Goal: Information Seeking & Learning: Learn about a topic

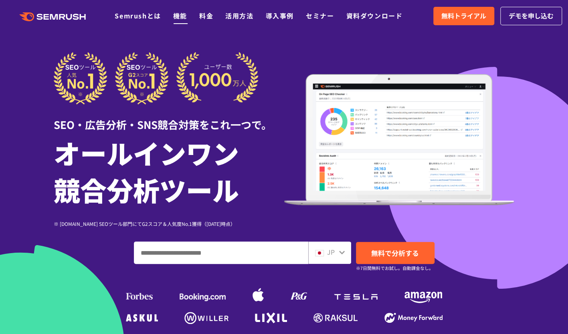
click at [176, 16] on link "機能" at bounding box center [180, 16] width 14 height 10
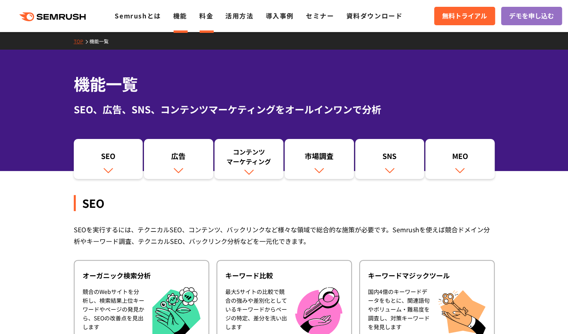
click at [207, 13] on link "料金" at bounding box center [206, 16] width 14 height 10
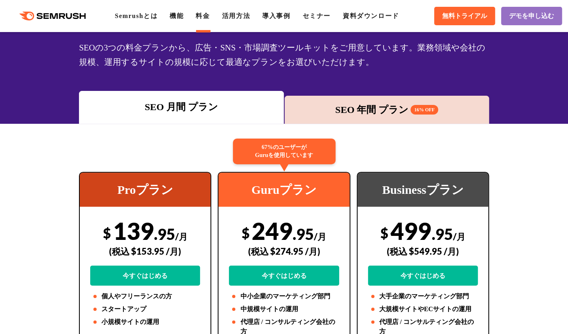
scroll to position [80, 0]
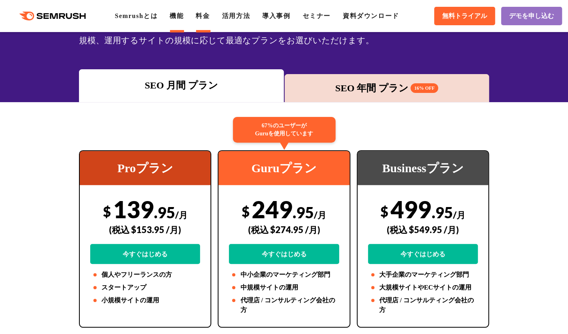
click at [180, 16] on link "機能" at bounding box center [176, 15] width 14 height 7
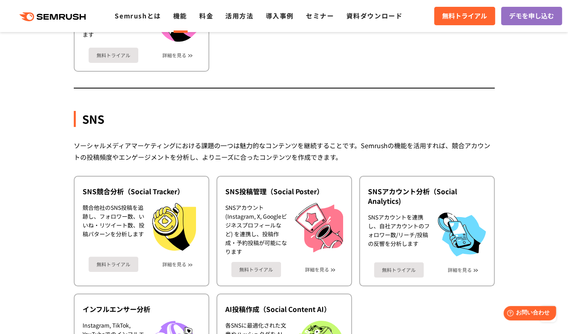
scroll to position [1642, 0]
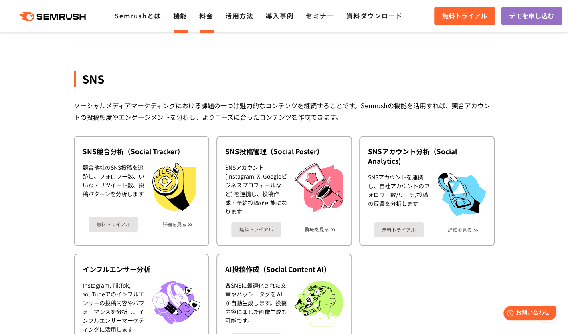
click at [206, 18] on link "料金" at bounding box center [206, 16] width 14 height 10
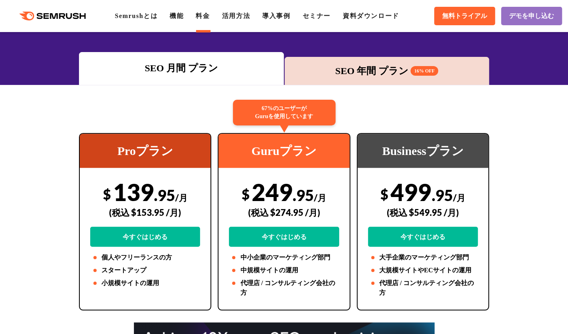
scroll to position [80, 0]
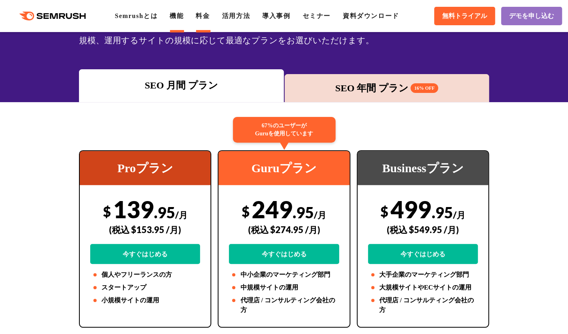
click at [177, 18] on link "機能" at bounding box center [176, 15] width 14 height 7
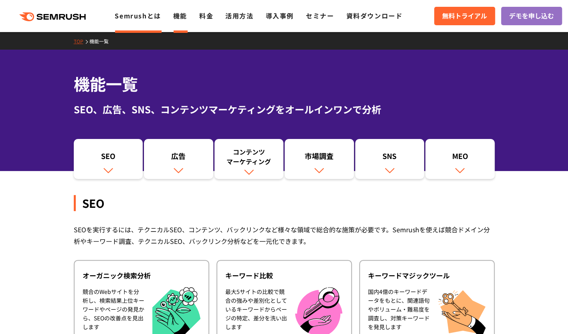
click at [155, 16] on link "Semrushとは" at bounding box center [138, 16] width 46 height 10
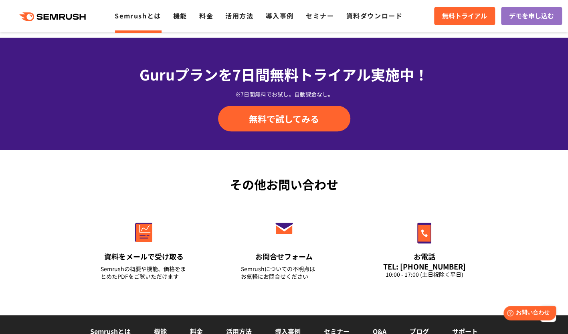
scroll to position [1762, 0]
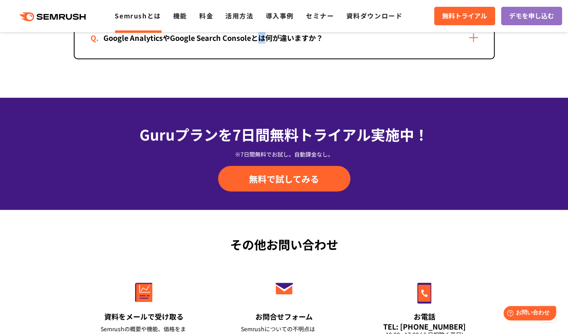
drag, startPoint x: 260, startPoint y: 93, endPoint x: 275, endPoint y: 62, distance: 33.5
click at [302, 46] on div "Google AnalyticsやGoogle Search Consoleとは何が違いますか？" at bounding box center [283, 38] width 419 height 42
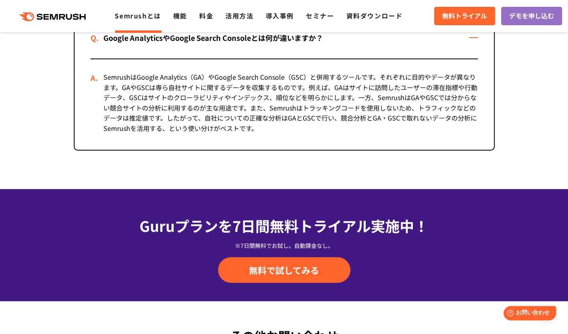
click at [253, 79] on div "SemrushはGoogle Analytics（GA）やGoogle Search Console（GSC）と併用するツールです。それぞれに目的やデータが異…" at bounding box center [284, 104] width 387 height 91
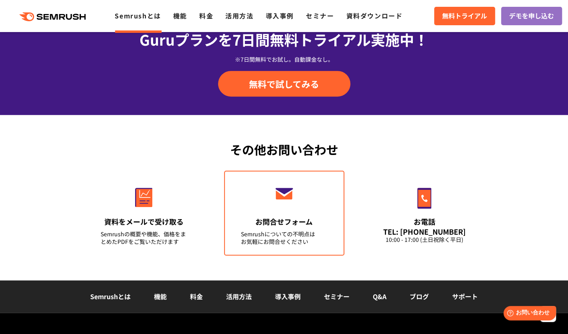
scroll to position [2043, 0]
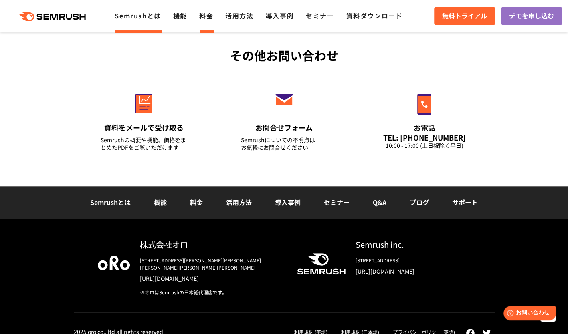
click at [207, 19] on link "料金" at bounding box center [206, 16] width 14 height 10
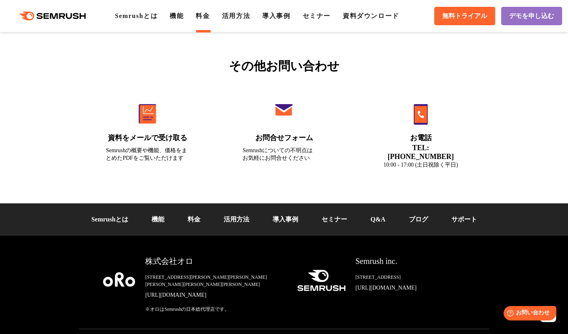
scroll to position [2780, 0]
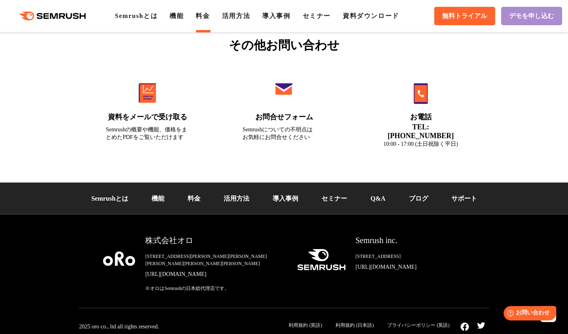
click at [540, 15] on span "デモを申し込む" at bounding box center [531, 16] width 45 height 8
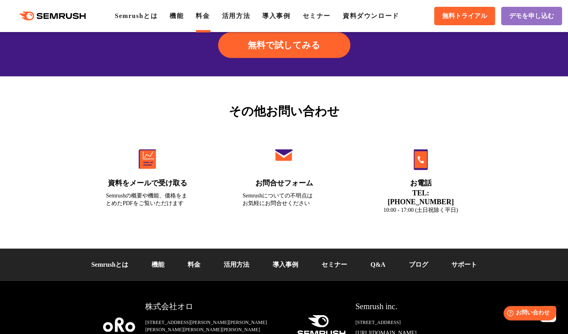
scroll to position [2660, 0]
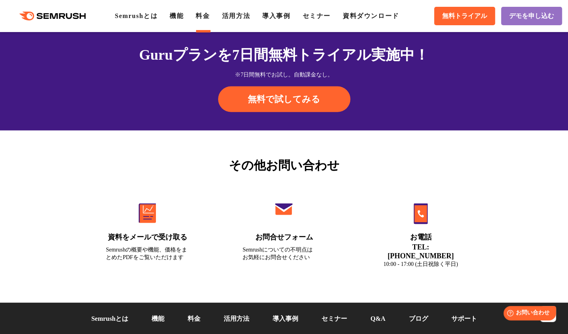
click at [169, 13] on ul "Semrushとは 機能 料金 活用方法 導入事例 セミナー 資料ダウンロード" at bounding box center [263, 16] width 296 height 10
click at [177, 13] on link "機能" at bounding box center [176, 15] width 14 height 7
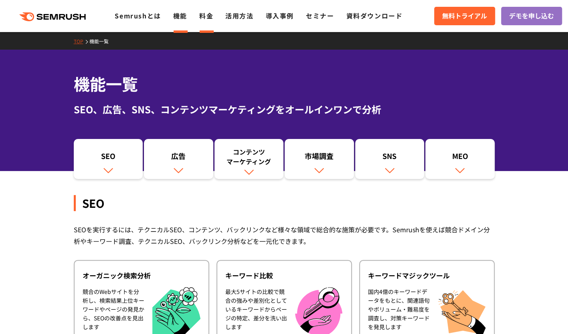
click at [207, 17] on link "料金" at bounding box center [206, 16] width 14 height 10
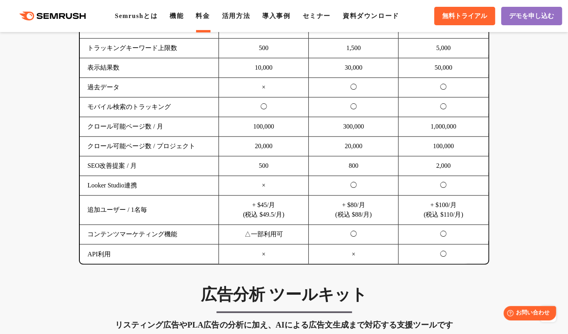
scroll to position [641, 0]
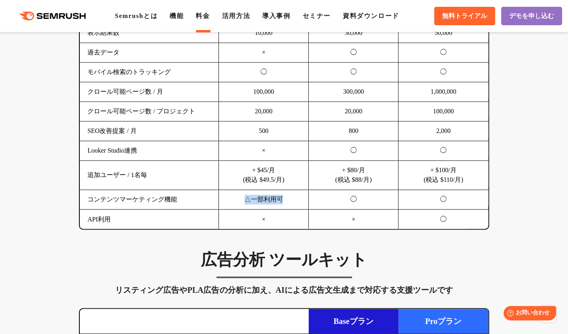
drag, startPoint x: 240, startPoint y: 199, endPoint x: 283, endPoint y: 194, distance: 43.2
click at [282, 195] on td "△一部利用可" at bounding box center [264, 200] width 90 height 20
click at [199, 161] on td "追加ユーザー / 1名毎" at bounding box center [149, 175] width 139 height 29
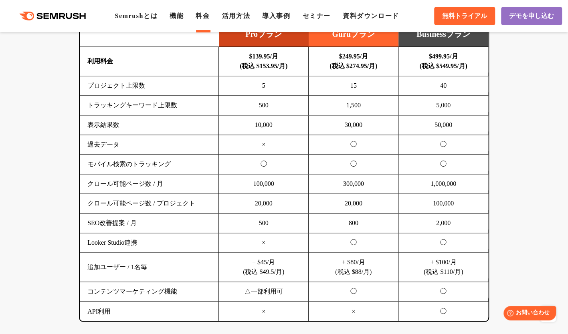
scroll to position [561, 0]
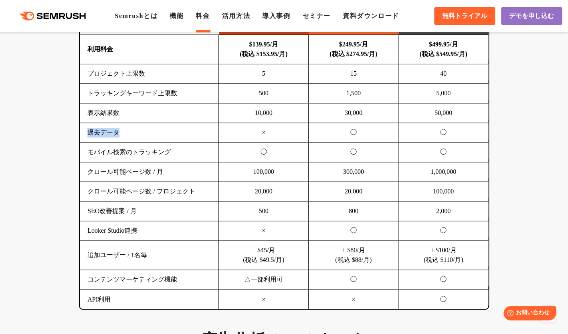
drag, startPoint x: 112, startPoint y: 134, endPoint x: 84, endPoint y: 134, distance: 27.6
click at [84, 134] on td "過去データ" at bounding box center [149, 133] width 139 height 20
copy td "過去データ"
click at [131, 217] on td "SEO改善提案 / 月" at bounding box center [149, 211] width 139 height 20
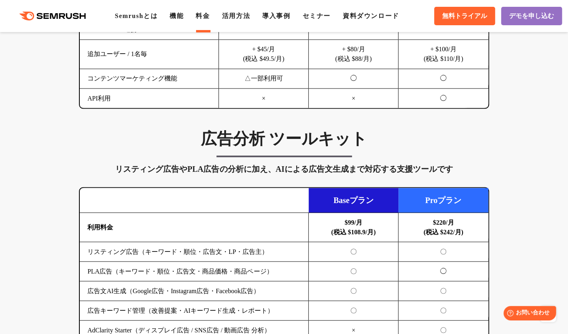
scroll to position [761, 0]
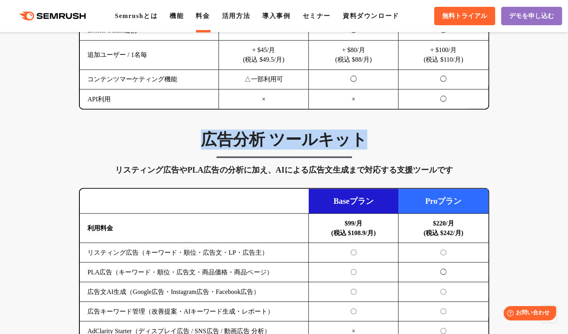
drag, startPoint x: 197, startPoint y: 142, endPoint x: 273, endPoint y: 46, distance: 122.3
click at [380, 143] on h3 "広告分析 ツールキット" at bounding box center [284, 139] width 410 height 20
copy h3 "広告分析 ツールキット"
click at [89, 131] on h3 "広告分析 ツールキット" at bounding box center [284, 139] width 410 height 20
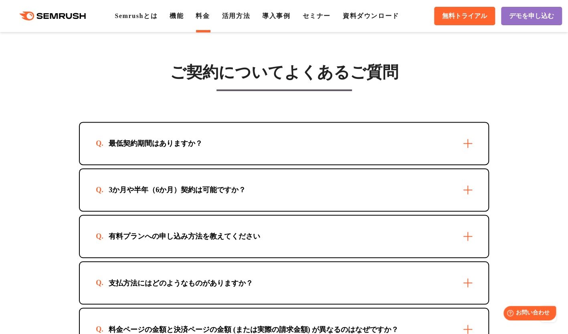
scroll to position [2323, 0]
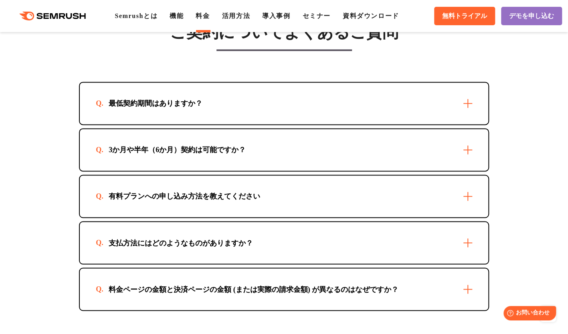
click at [236, 145] on div "3か月や半年（6か月）契約は可能ですか？" at bounding box center [177, 150] width 163 height 10
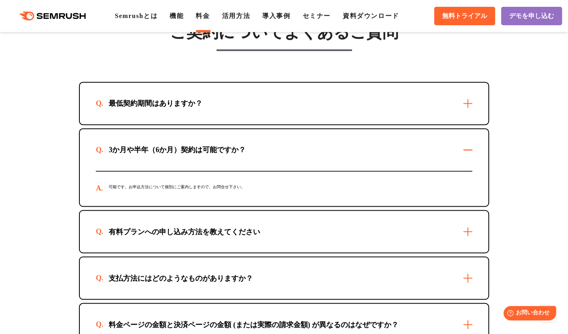
click at [233, 83] on div "最低契約期間はありますか？" at bounding box center [284, 104] width 408 height 42
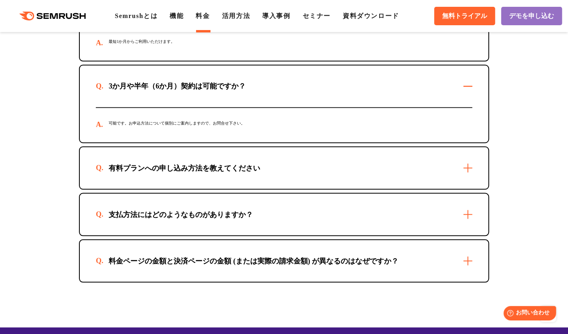
scroll to position [2443, 0]
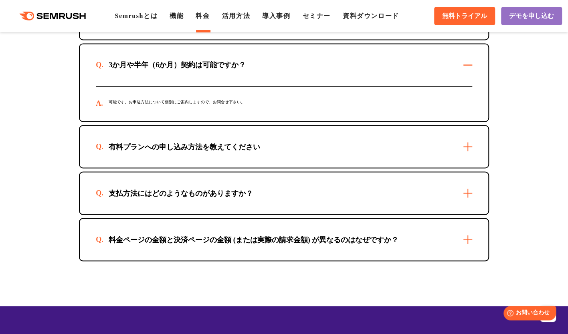
click at [268, 187] on div "支払方法にはどのようなものがありますか？" at bounding box center [284, 193] width 408 height 42
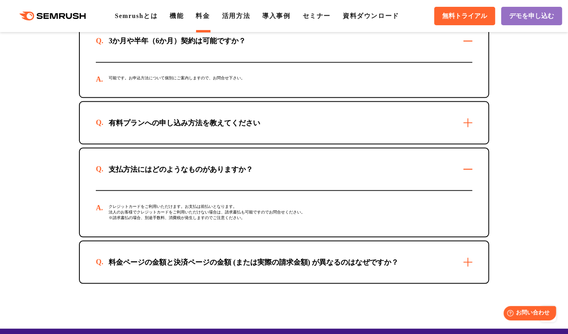
scroll to position [2483, 0]
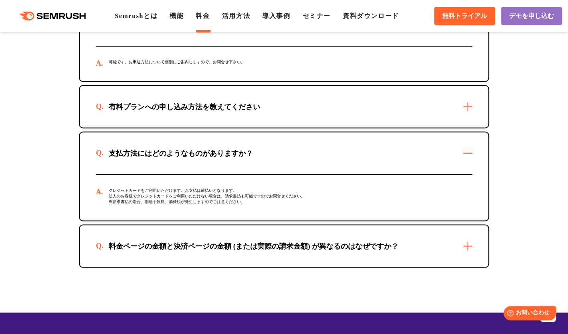
click at [212, 241] on div "料金ページの金額と決済ページの金額 (または実際の請求金額) が異なるのはなぜですか？" at bounding box center [253, 246] width 315 height 10
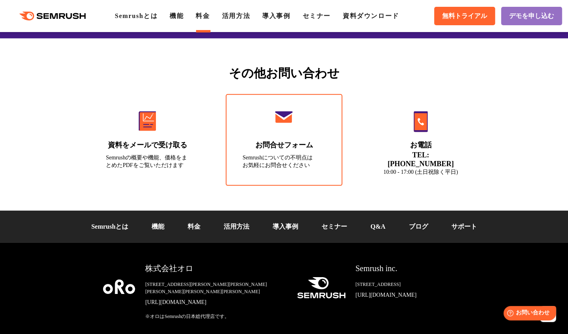
scroll to position [2983, 0]
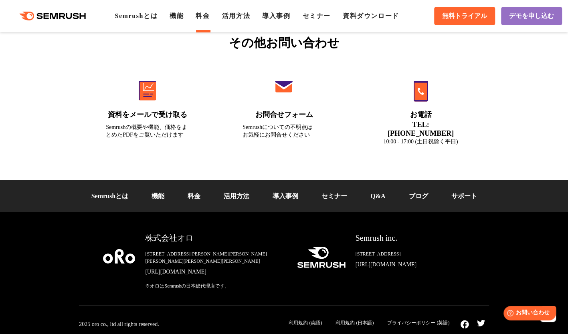
click at [347, 193] on link "セミナー" at bounding box center [334, 196] width 26 height 7
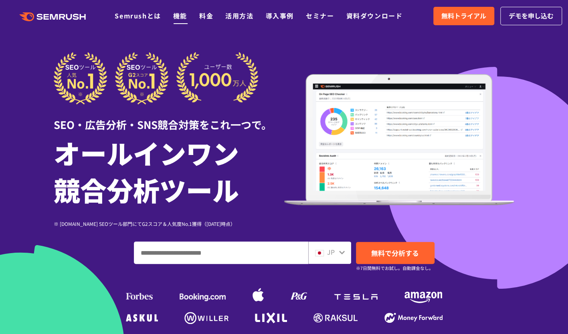
click at [185, 16] on link "機能" at bounding box center [180, 16] width 14 height 10
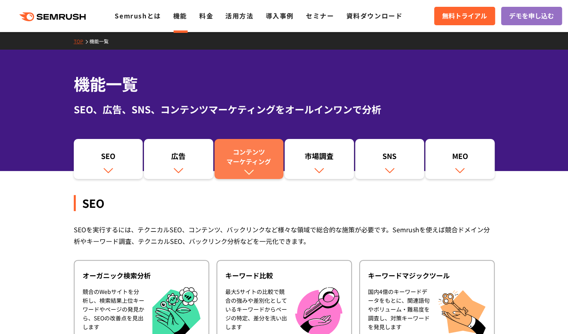
click at [246, 158] on div "コンテンツ マーケティング" at bounding box center [248, 156] width 61 height 19
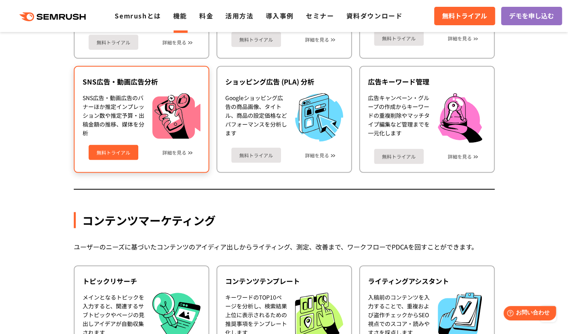
scroll to position [881, 0]
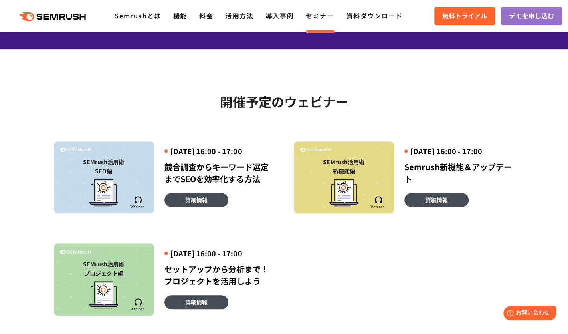
scroll to position [160, 0]
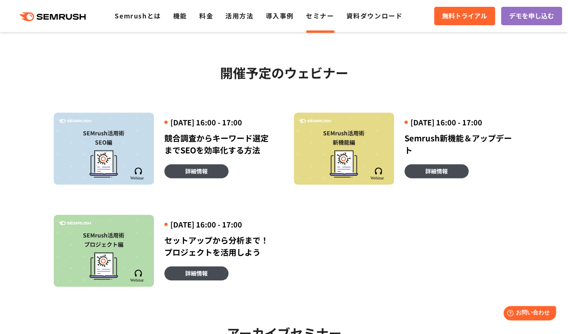
click at [142, 165] on div at bounding box center [104, 162] width 92 height 31
click at [196, 191] on div "SEMrush活用術 SEO編 2025年9月4日 (木) 16:00 - 17:00 競合調査からキーワード選定までSEOを効率化する方法 詳細情報 SEM…" at bounding box center [284, 185] width 480 height 204
click at [195, 178] on link "詳細情報" at bounding box center [196, 171] width 64 height 14
